Goal: Task Accomplishment & Management: Use online tool/utility

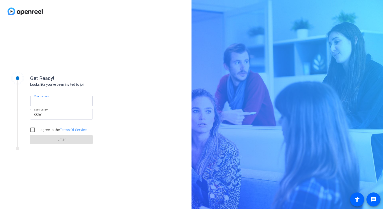
click at [69, 99] on input "Your name" at bounding box center [61, 101] width 55 height 6
type input "[PERSON_NAME]"
click at [33, 130] on input "I agree to the Terms Of Service" at bounding box center [33, 130] width 10 height 10
checkbox input "true"
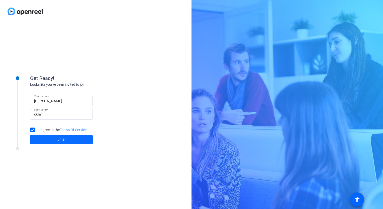
click at [53, 139] on span at bounding box center [61, 139] width 63 height 12
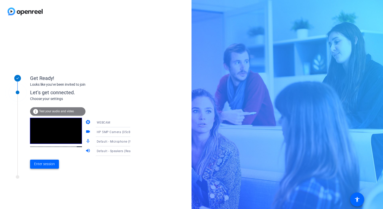
click at [48, 163] on span "Enter session" at bounding box center [44, 163] width 21 height 5
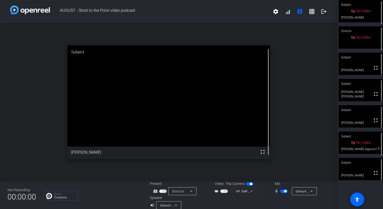
click at [280, 190] on span "button" at bounding box center [284, 191] width 8 height 4
click at [313, 77] on div "open_in_new Subject fullscreen [PERSON_NAME]" at bounding box center [168, 102] width 337 height 158
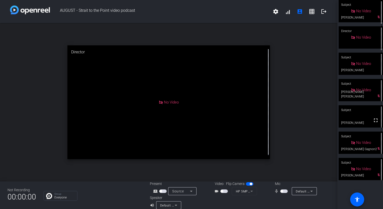
click at [367, 14] on div "No Video" at bounding box center [361, 11] width 20 height 6
click at [374, 18] on div "No Video" at bounding box center [361, 11] width 44 height 22
click at [276, 191] on mat-icon "mic_none" at bounding box center [277, 191] width 6 height 6
click at [277, 191] on mat-icon "mic_none" at bounding box center [277, 191] width 6 height 6
click at [280, 191] on span "button" at bounding box center [281, 191] width 3 height 3
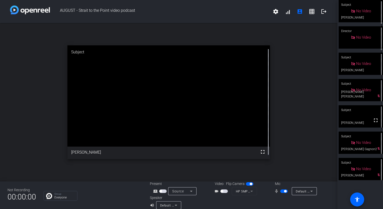
click at [280, 191] on span "button" at bounding box center [284, 191] width 8 height 4
click at [282, 191] on span "button" at bounding box center [284, 191] width 8 height 4
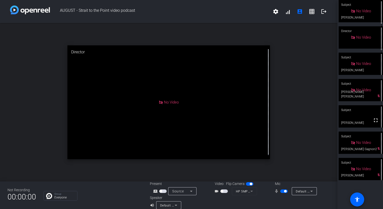
click at [280, 192] on span "button" at bounding box center [284, 191] width 8 height 4
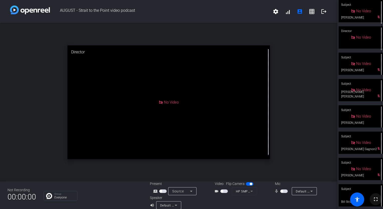
click at [372, 200] on mat-icon "fullscreen" at bounding box center [375, 199] width 6 height 6
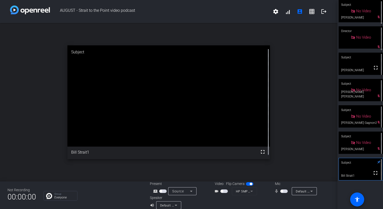
click at [376, 18] on div "No Video" at bounding box center [360, 11] width 44 height 22
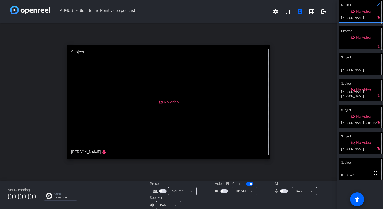
click at [376, 18] on div "No Video" at bounding box center [361, 11] width 44 height 22
